Goal: Use online tool/utility: Utilize a website feature to perform a specific function

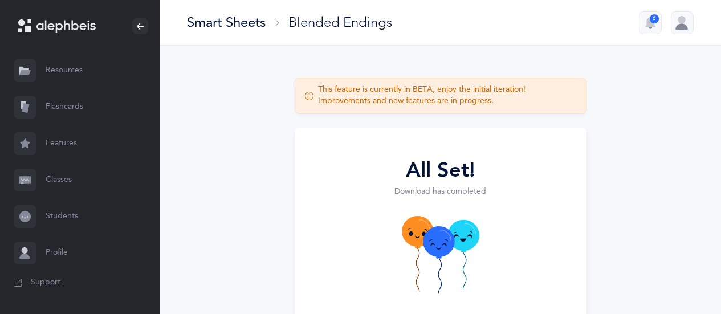
select select "9"
select select "28"
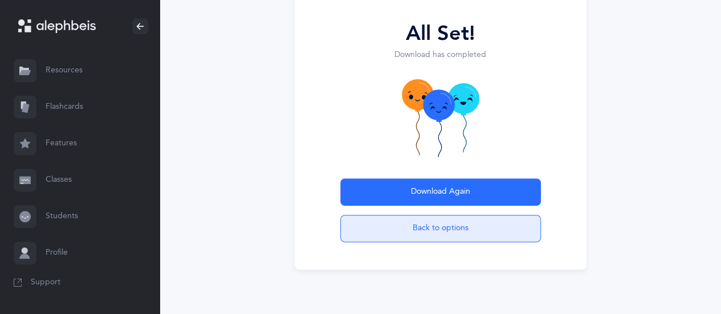
click at [413, 233] on button "Back to options" at bounding box center [440, 228] width 201 height 27
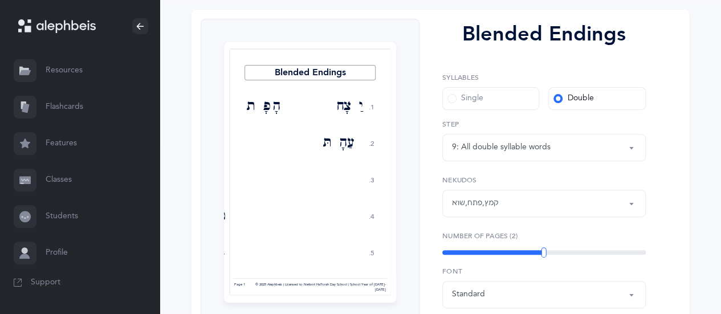
scroll to position [156, 0]
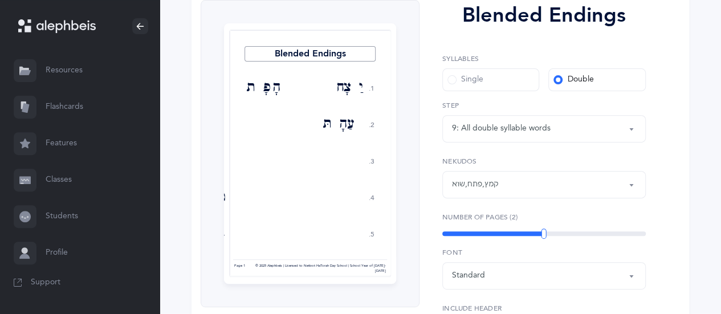
click at [633, 127] on button "9: All double syllable words" at bounding box center [544, 128] width 204 height 27
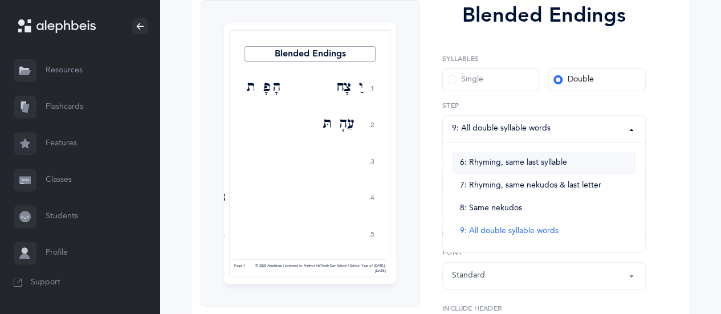
click at [501, 161] on span "6: Rhyming, same last syllable" at bounding box center [513, 163] width 107 height 10
select select "6"
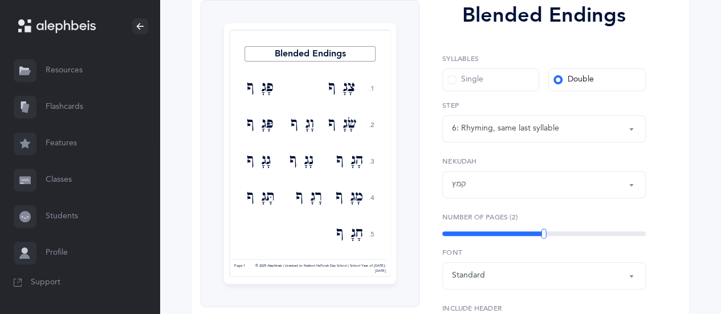
click at [631, 184] on button "קמץ" at bounding box center [544, 184] width 204 height 27
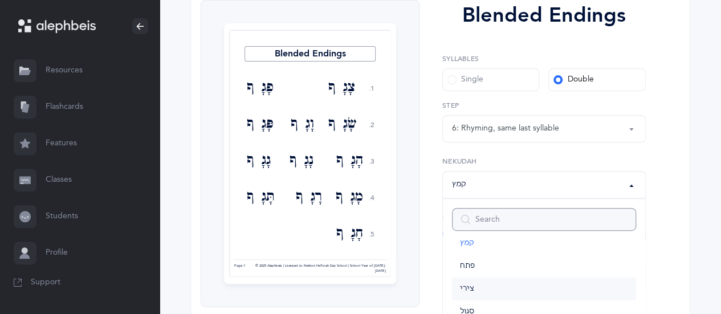
scroll to position [0, 0]
click at [468, 283] on span "פתח" at bounding box center [467, 283] width 15 height 10
select select "29"
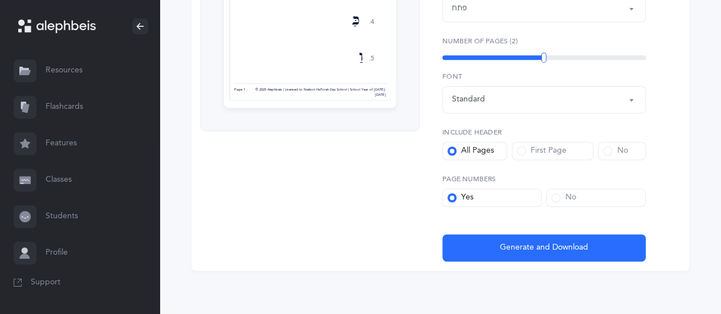
scroll to position [333, 0]
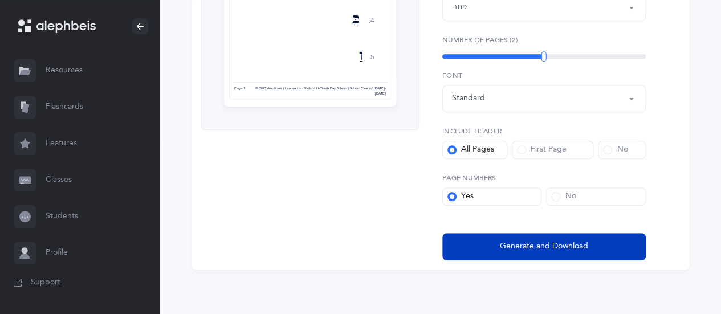
click at [548, 241] on span "Generate and Download" at bounding box center [544, 247] width 88 height 12
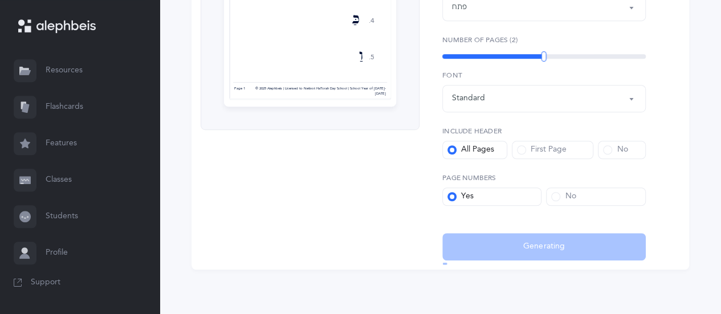
select select "29"
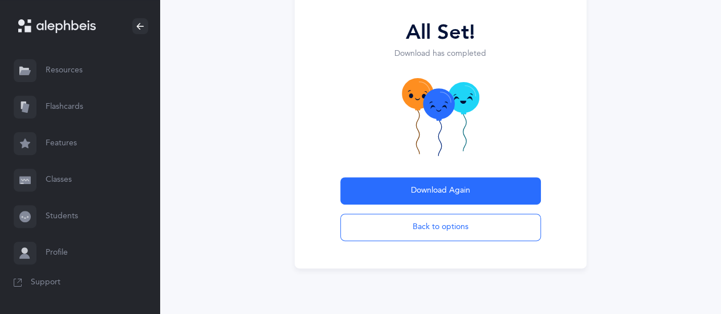
scroll to position [137, 0]
